Goal: Information Seeking & Learning: Learn about a topic

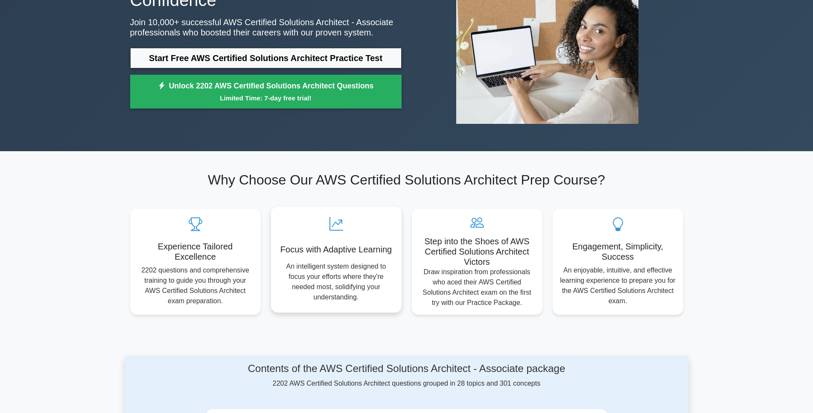
scroll to position [299, 0]
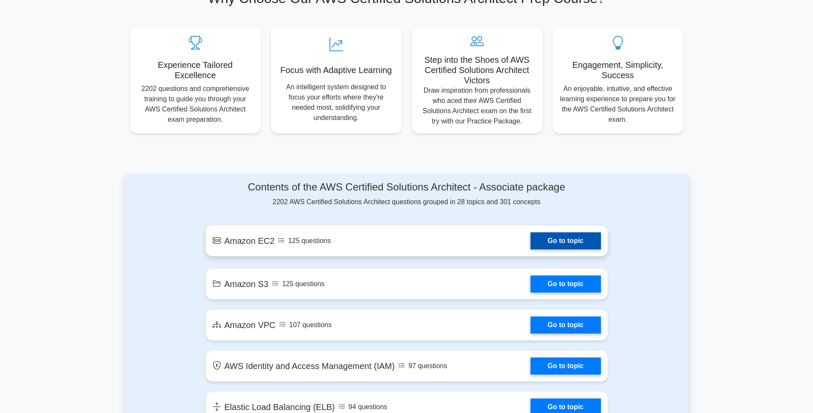
click at [572, 241] on link "Go to topic" at bounding box center [566, 240] width 70 height 17
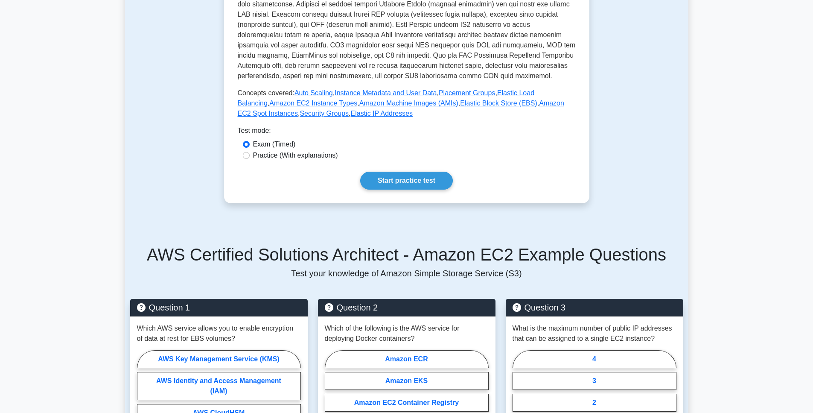
scroll to position [256, 0]
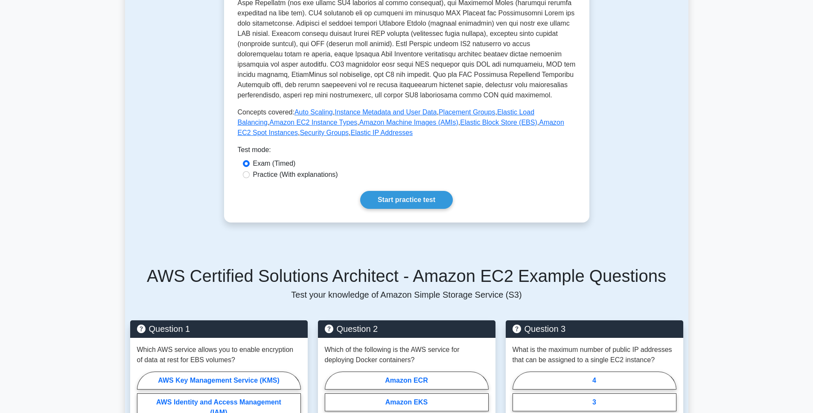
click at [324, 175] on label "Practice (With explanations)" at bounding box center [295, 174] width 85 height 10
click at [250, 175] on input "Practice (With explanations)" at bounding box center [246, 174] width 7 height 7
radio input "true"
click at [405, 199] on link "Start practice test" at bounding box center [406, 200] width 93 height 18
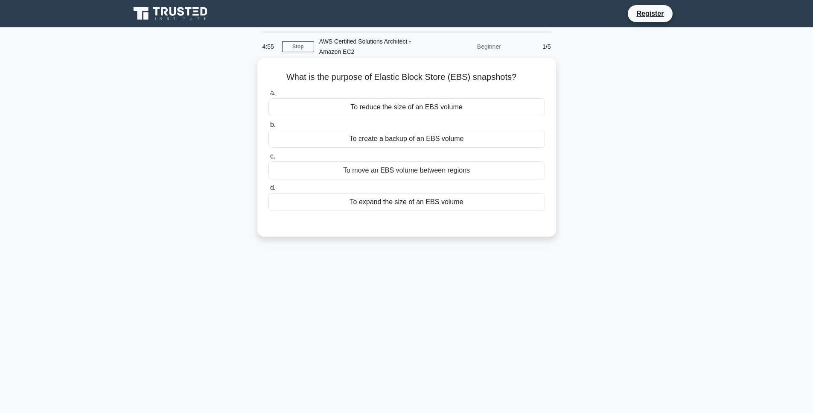
click at [410, 140] on div "To create a backup of an EBS volume" at bounding box center [407, 139] width 277 height 18
click at [269, 128] on input "b. To create a backup of an EBS volume" at bounding box center [269, 125] width 0 height 6
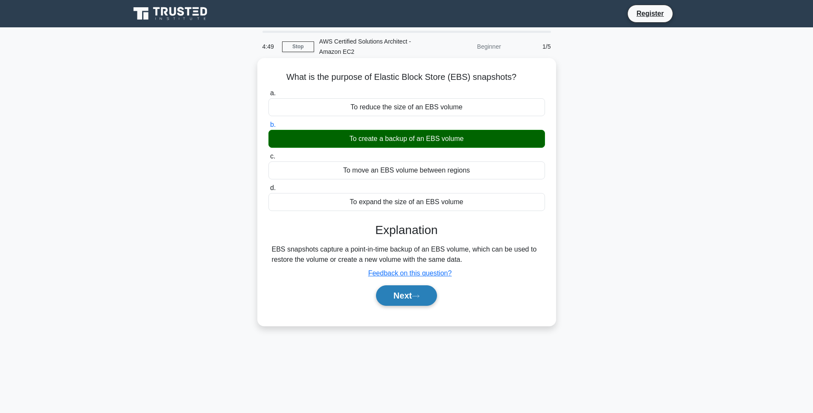
click at [425, 297] on button "Next" at bounding box center [406, 295] width 61 height 20
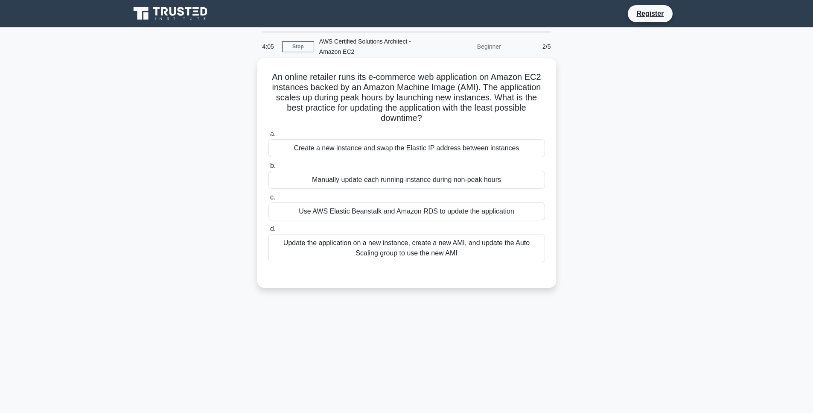
click at [379, 250] on div "Update the application on a new instance, create a new AMI, and update the Auto…" at bounding box center [407, 248] width 277 height 28
click at [269, 232] on input "d. Update the application on a new instance, create a new AMI, and update the A…" at bounding box center [269, 229] width 0 height 6
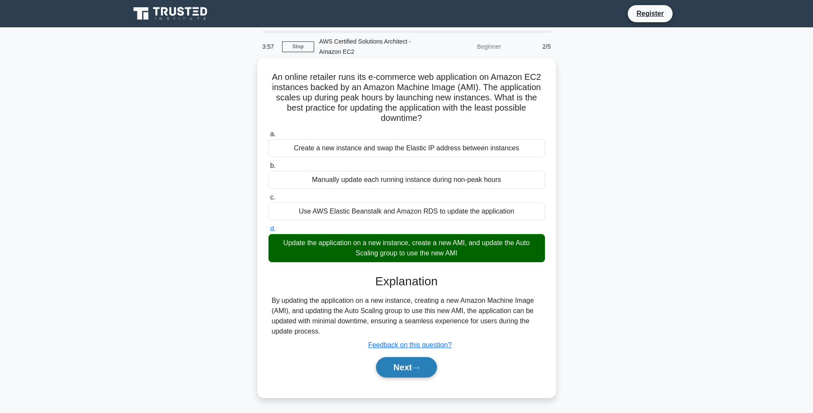
click at [416, 368] on icon at bounding box center [416, 367] width 8 height 5
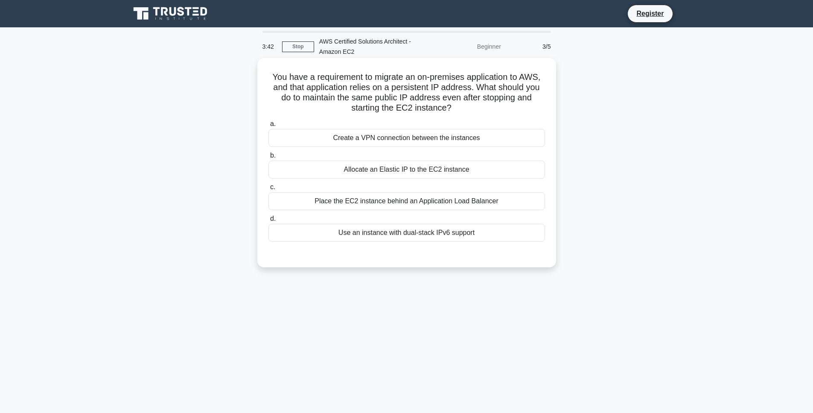
click at [379, 152] on label "b. Allocate an Elastic IP to the EC2 instance" at bounding box center [407, 164] width 277 height 28
click at [269, 153] on input "b. Allocate an Elastic IP to the EC2 instance" at bounding box center [269, 156] width 0 height 6
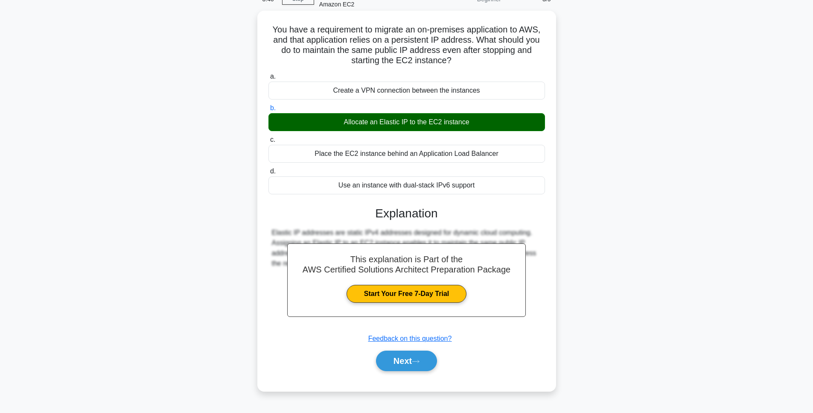
scroll to position [48, 0]
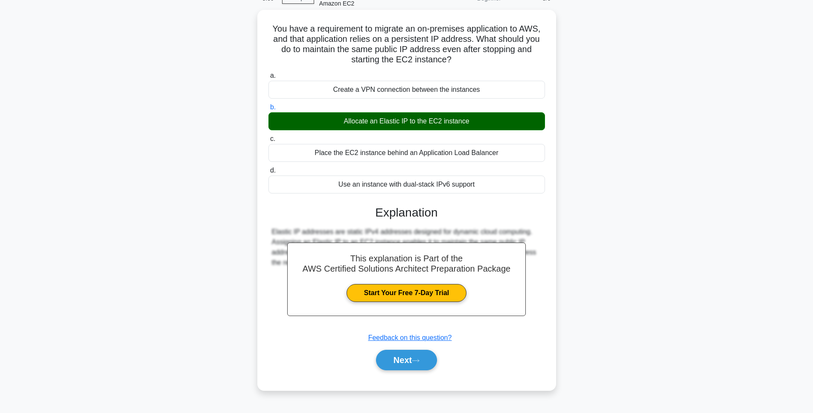
click at [388, 149] on div "Place the EC2 instance behind an Application Load Balancer" at bounding box center [407, 153] width 277 height 18
click at [269, 142] on input "c. Place the EC2 instance behind an Application Load Balancer" at bounding box center [269, 139] width 0 height 6
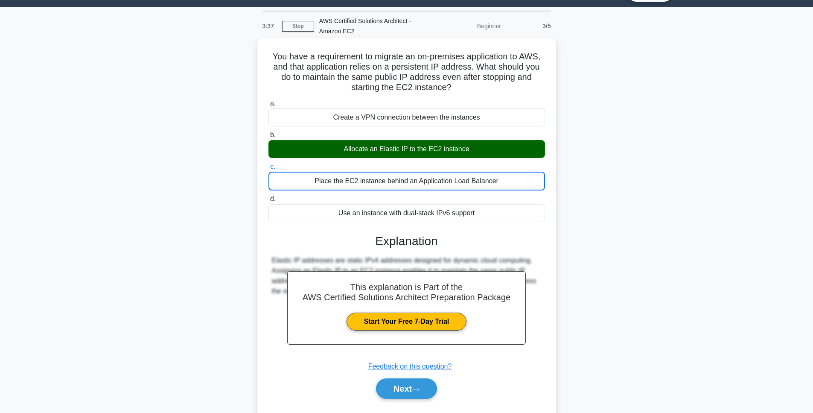
scroll to position [6, 0]
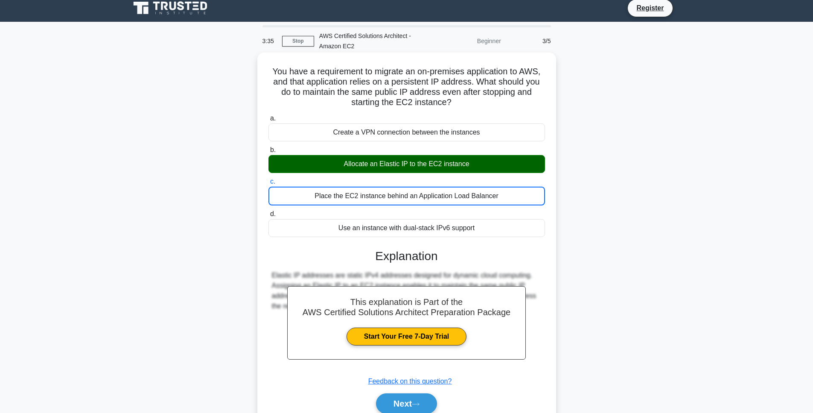
click at [548, 179] on div "c. Place the EC2 instance behind an Application Load Balancer" at bounding box center [406, 190] width 287 height 29
click at [410, 397] on button "Next" at bounding box center [406, 403] width 61 height 20
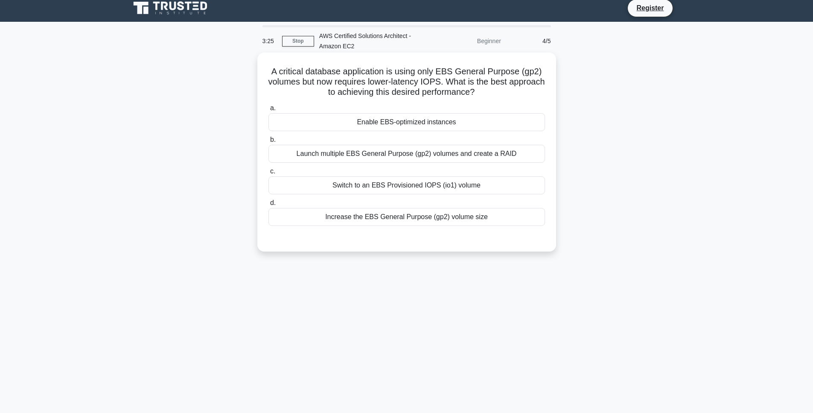
click at [427, 120] on div "Enable EBS-optimized instances" at bounding box center [407, 122] width 277 height 18
click at [269, 111] on input "a. Enable EBS-optimized instances" at bounding box center [269, 108] width 0 height 6
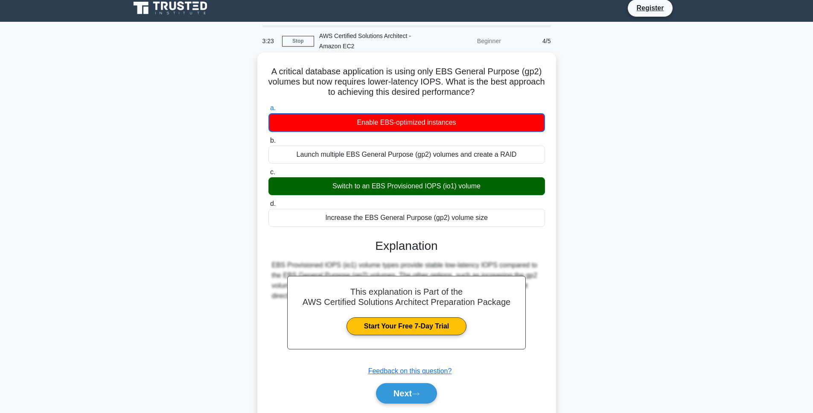
click at [409, 186] on div "Switch to an EBS Provisioned IOPS (io1) volume" at bounding box center [407, 186] width 277 height 18
click at [269, 175] on input "c. Switch to an EBS Provisioned IOPS (io1) volume" at bounding box center [269, 172] width 0 height 6
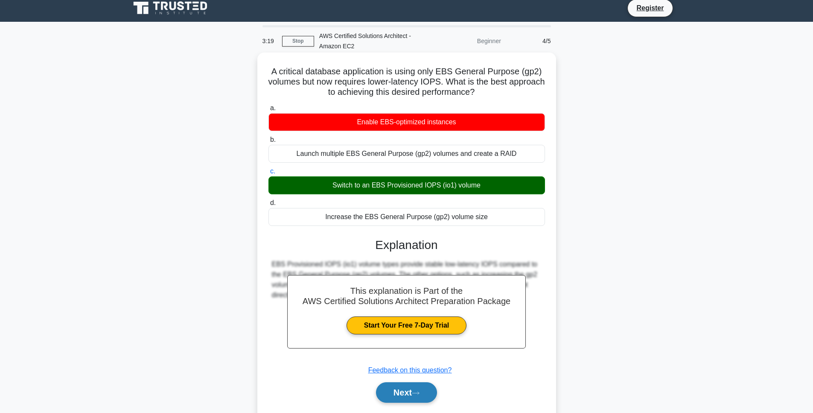
click at [415, 387] on button "Next" at bounding box center [406, 392] width 61 height 20
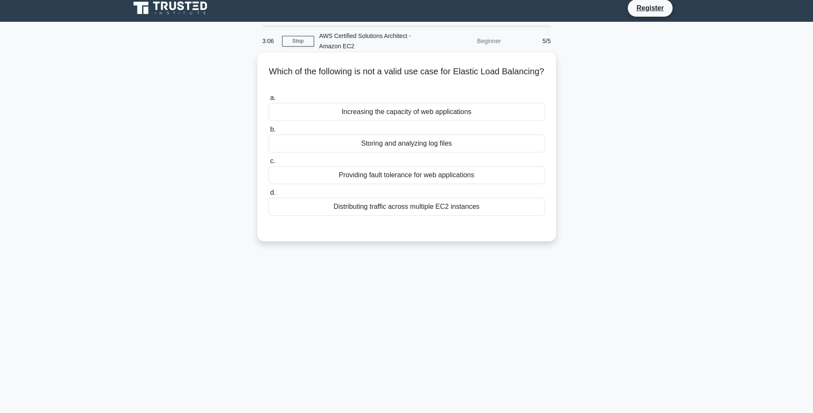
click at [437, 142] on div "Storing and analyzing log files" at bounding box center [407, 143] width 277 height 18
click at [269, 132] on input "b. Storing and analyzing log files" at bounding box center [269, 130] width 0 height 6
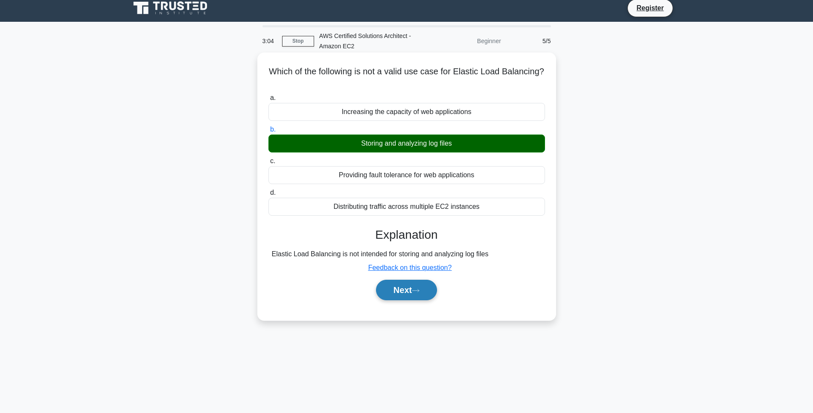
click at [435, 289] on button "Next" at bounding box center [406, 290] width 61 height 20
